Goal: Task Accomplishment & Management: Use online tool/utility

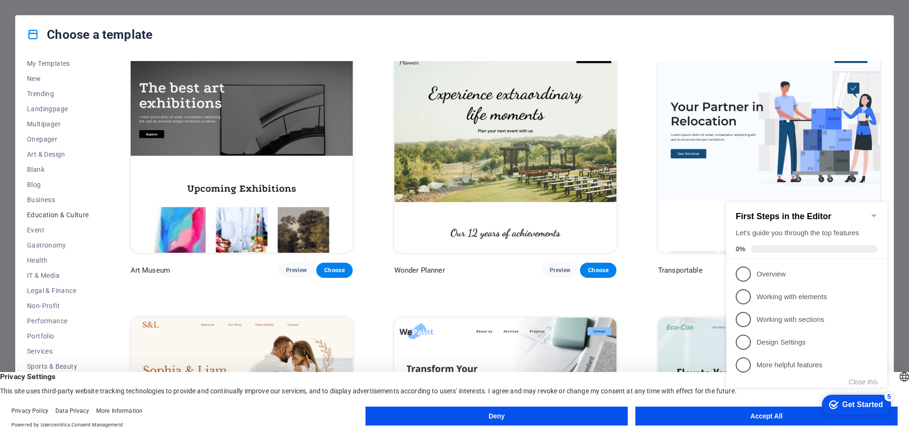
scroll to position [32, 0]
click at [755, 416] on div "checkmark Get Started 5 First Steps in the Editor Let's guide you through the t…" at bounding box center [809, 303] width 172 height 230
click at [43, 202] on span "Blog" at bounding box center [58, 205] width 62 height 8
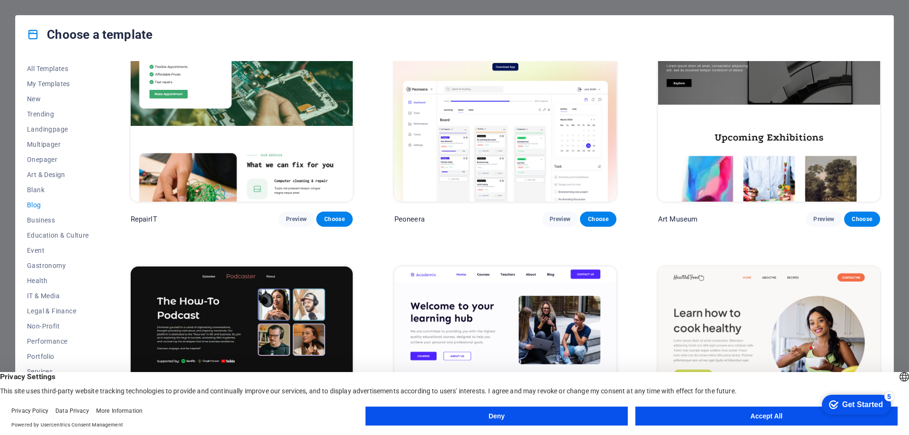
scroll to position [16, 0]
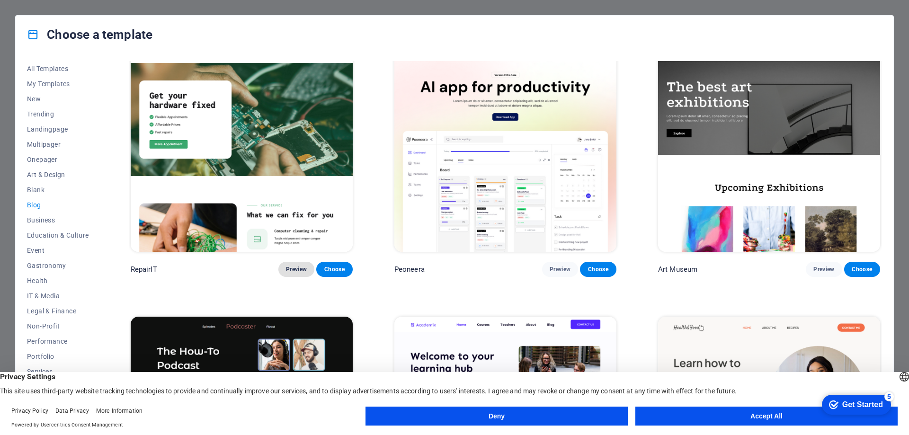
click at [297, 267] on span "Preview" at bounding box center [296, 270] width 21 height 8
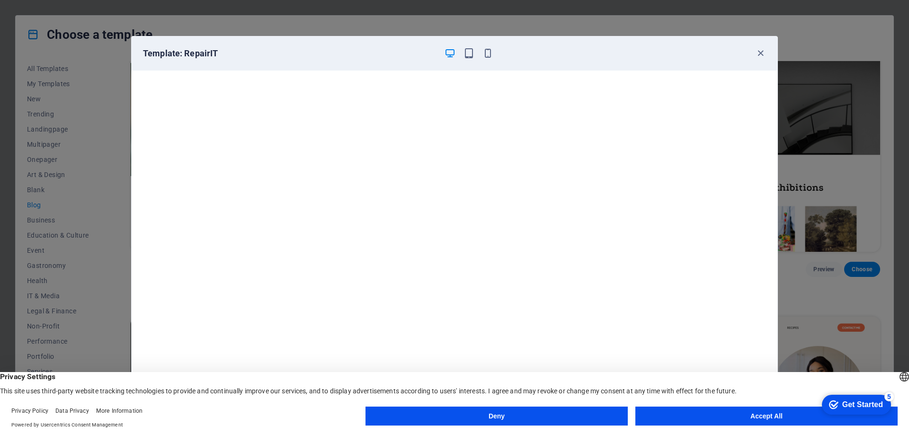
scroll to position [2, 0]
click at [761, 54] on icon "button" at bounding box center [760, 53] width 11 height 11
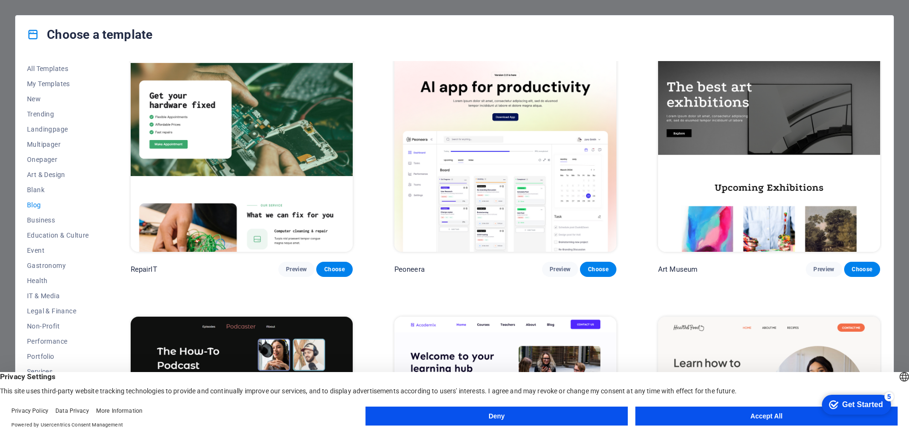
click at [757, 411] on button "Accept All" at bounding box center [766, 416] width 262 height 19
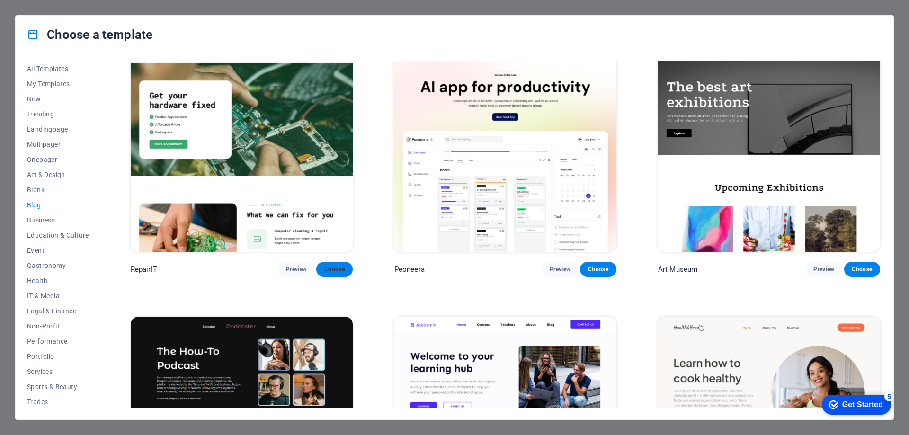
click at [346, 272] on button "Choose" at bounding box center [334, 269] width 36 height 15
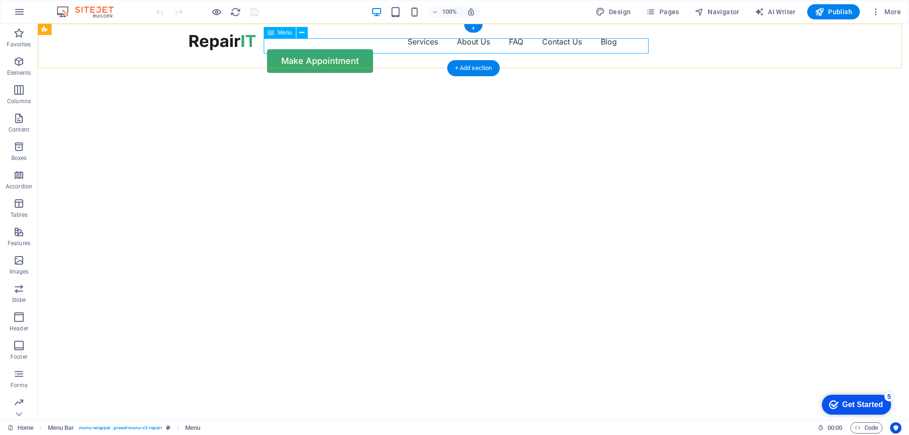
click at [559, 45] on nav "Services About Us FAQ Contact Us Blog" at bounding box center [473, 41] width 568 height 15
click at [556, 45] on nav "Services About Us FAQ Contact Us Blog" at bounding box center [473, 41] width 568 height 15
select select "1"
select select
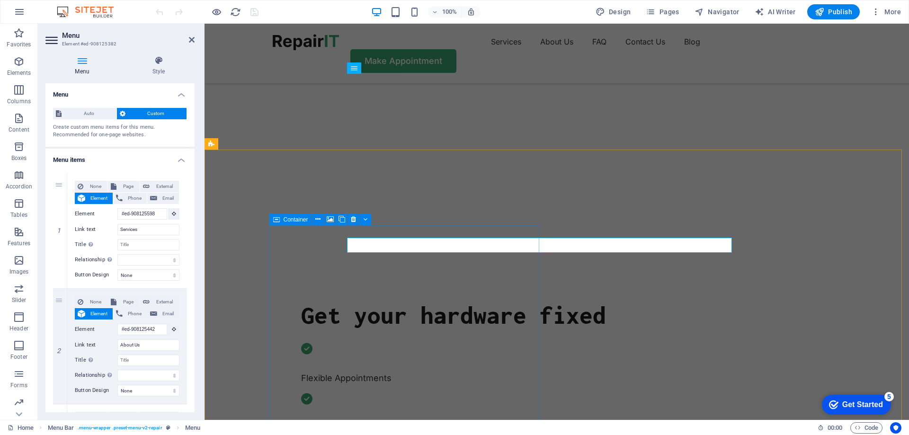
scroll to position [95, 0]
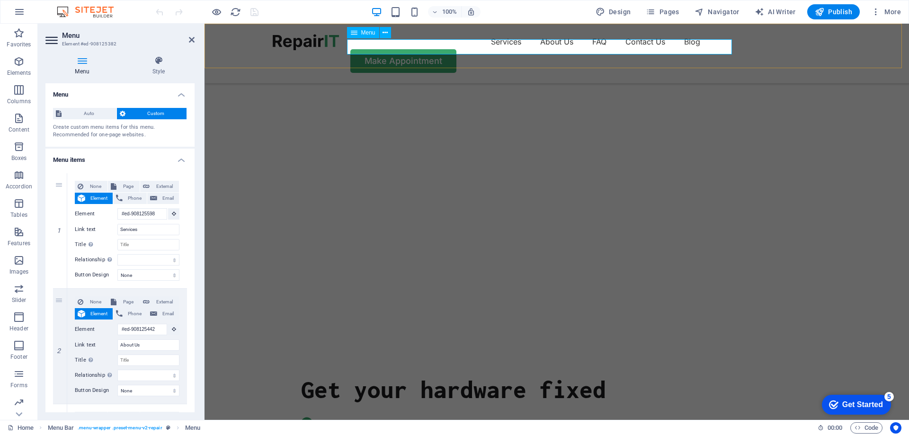
click at [592, 43] on nav "Services About Us FAQ Contact Us Blog" at bounding box center [557, 41] width 568 height 15
click at [590, 45] on nav "Services About Us FAQ Contact Us Blog" at bounding box center [557, 41] width 568 height 15
click at [188, 37] on h2 "Menu" at bounding box center [128, 35] width 133 height 9
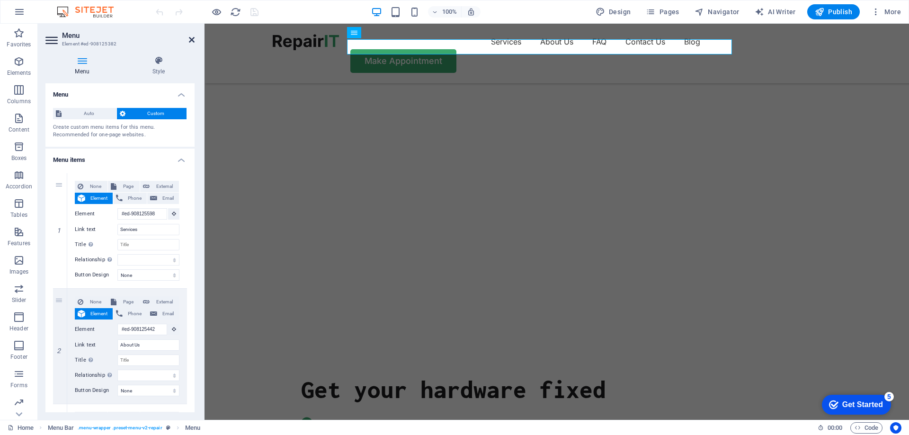
click at [192, 36] on icon at bounding box center [192, 40] width 6 height 8
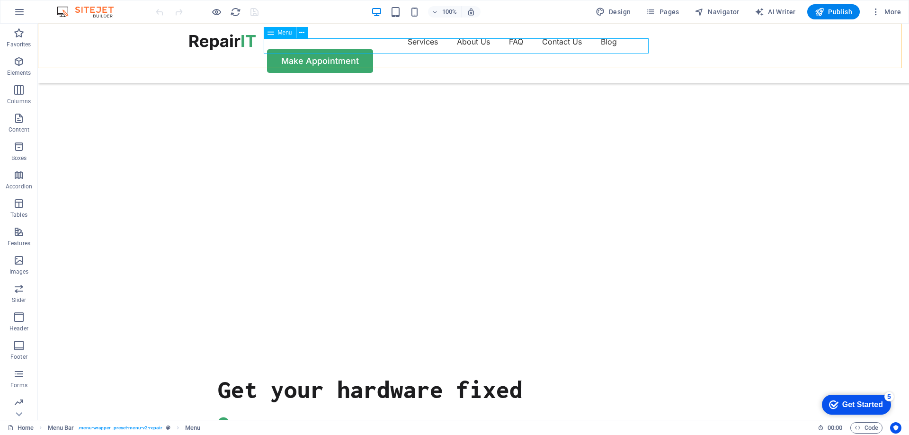
click at [514, 43] on nav "Services About Us FAQ Contact Us Blog" at bounding box center [473, 41] width 568 height 15
select select "1"
select select
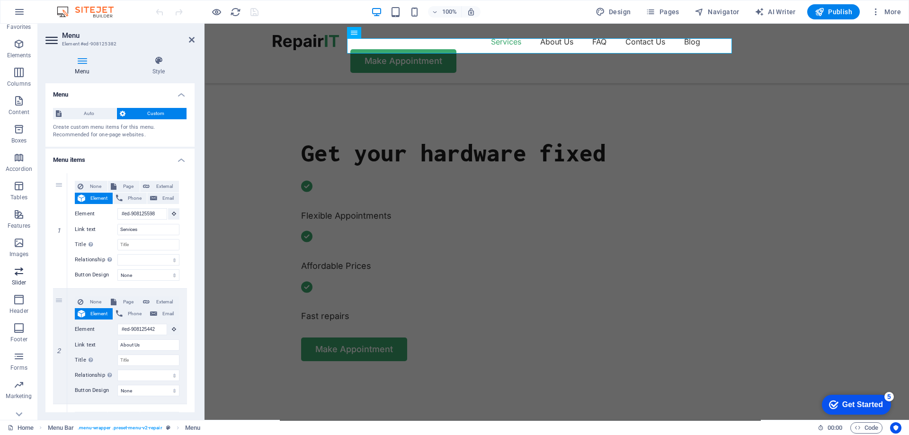
scroll to position [30, 0]
